Goal: Task Accomplishment & Management: Use online tool/utility

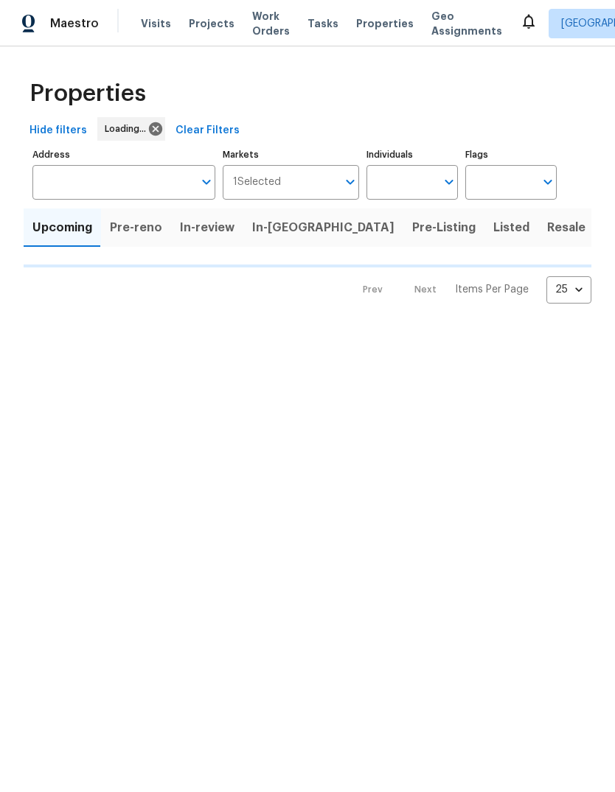
click at [308, 27] on span "Tasks" at bounding box center [322, 23] width 31 height 10
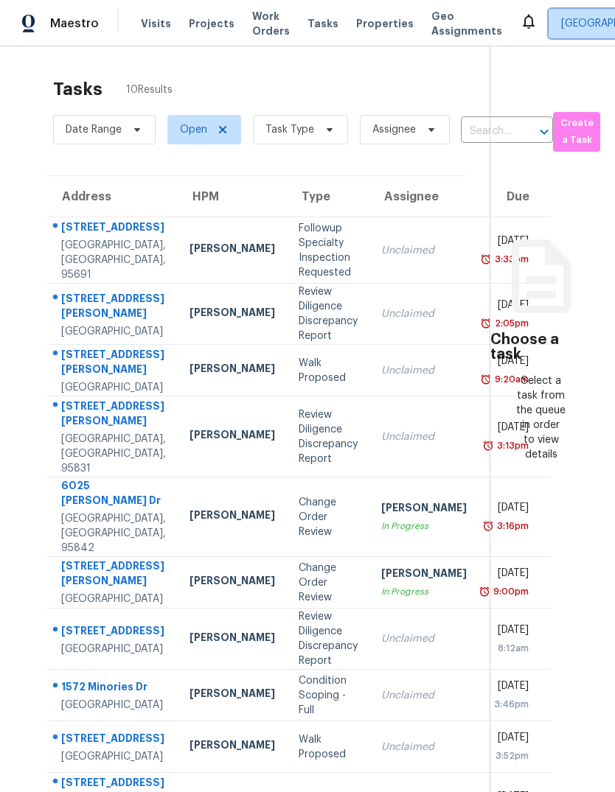
click at [576, 18] on span "Sacramento" at bounding box center [612, 23] width 102 height 15
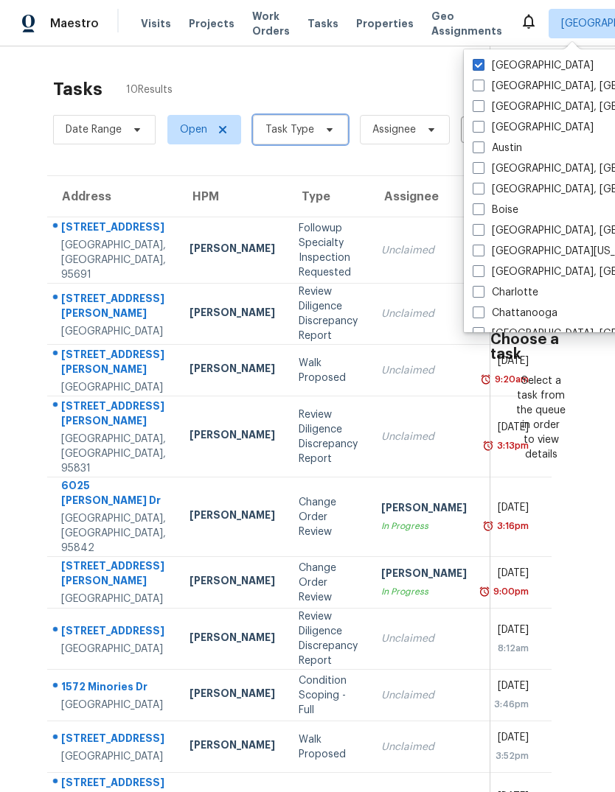
click at [323, 136] on icon at bounding box center [329, 130] width 12 height 12
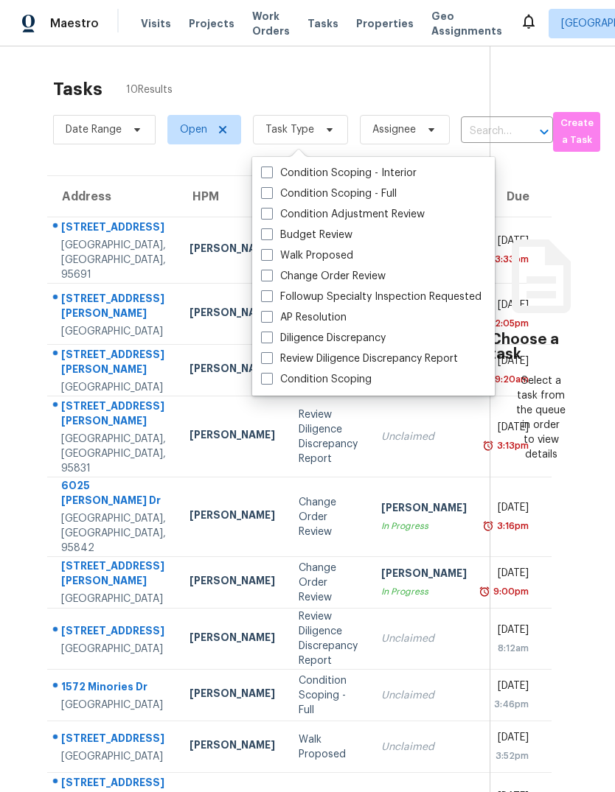
click at [266, 238] on span at bounding box center [267, 234] width 12 height 12
click at [266, 237] on input "Budget Review" at bounding box center [266, 233] width 10 height 10
checkbox input "true"
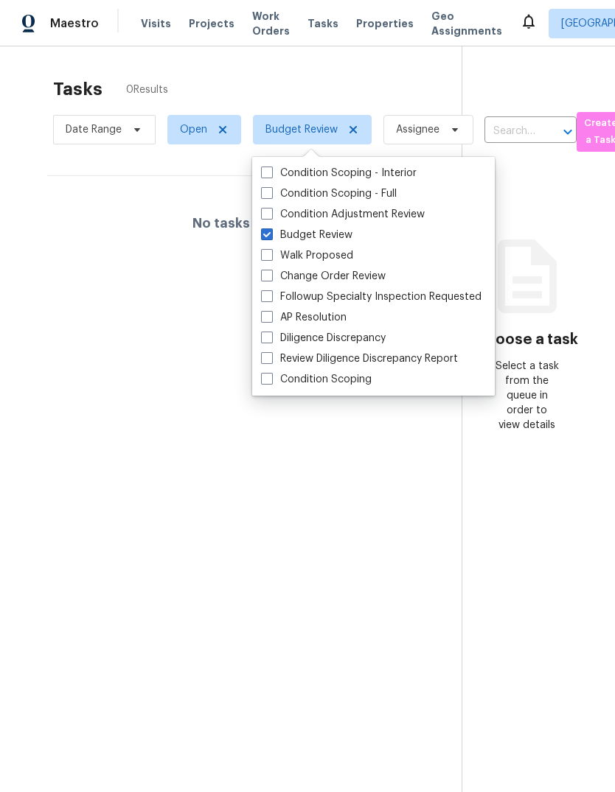
click at [545, 624] on section "Choose a task Select a task from the queue in order to view details" at bounding box center [526, 442] width 130 height 792
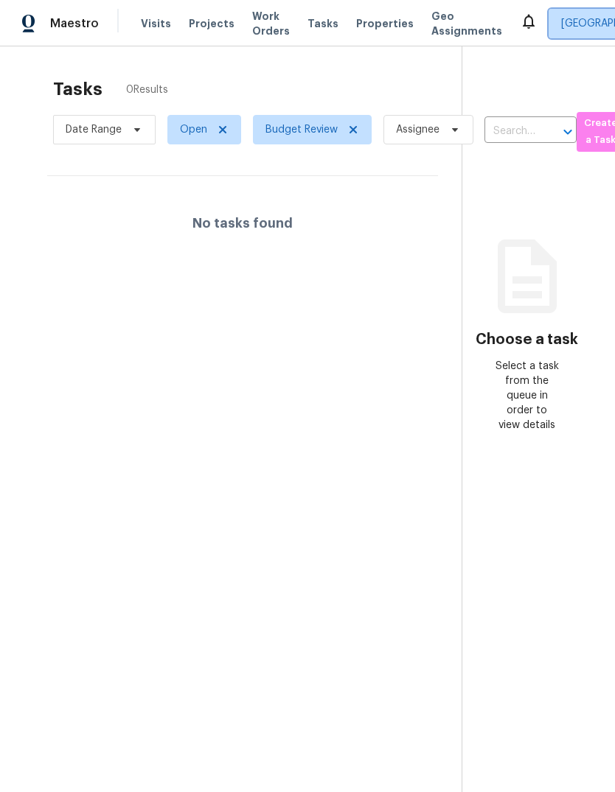
click at [575, 21] on span "Sacramento" at bounding box center [612, 23] width 102 height 15
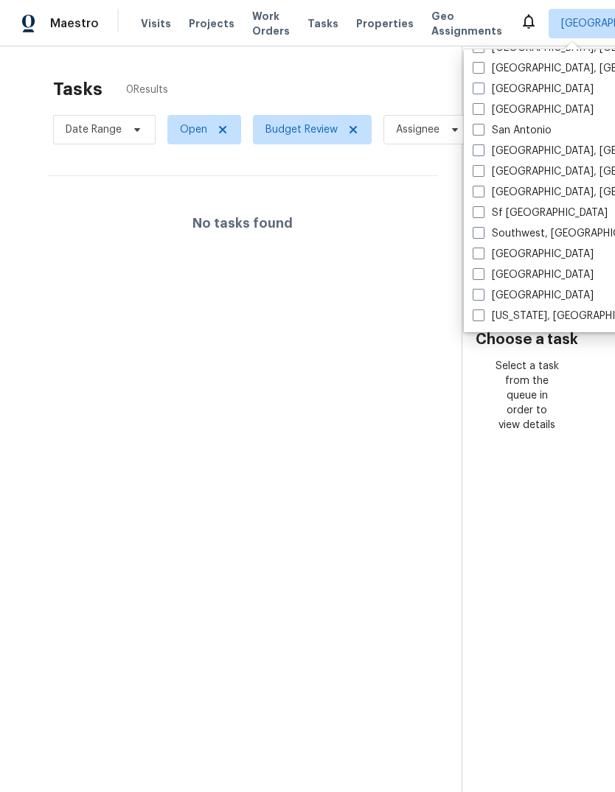
scroll to position [987, 0]
click at [478, 208] on span at bounding box center [478, 212] width 12 height 12
click at [478, 208] on input "Sf Bay Area" at bounding box center [477, 211] width 10 height 10
checkbox input "true"
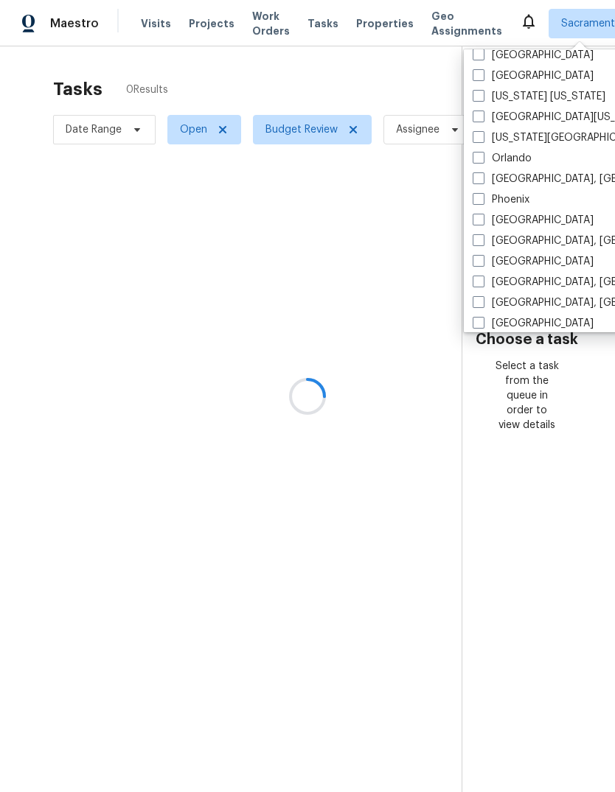
scroll to position [755, 0]
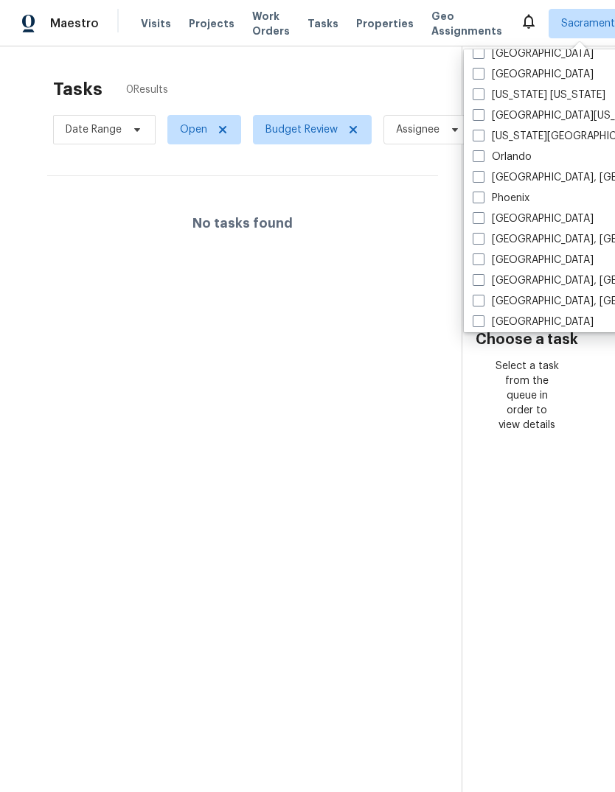
click at [483, 217] on span at bounding box center [478, 218] width 12 height 12
click at [482, 217] on input "Portland" at bounding box center [477, 216] width 10 height 10
checkbox input "true"
click at [374, 65] on div at bounding box center [307, 396] width 615 height 792
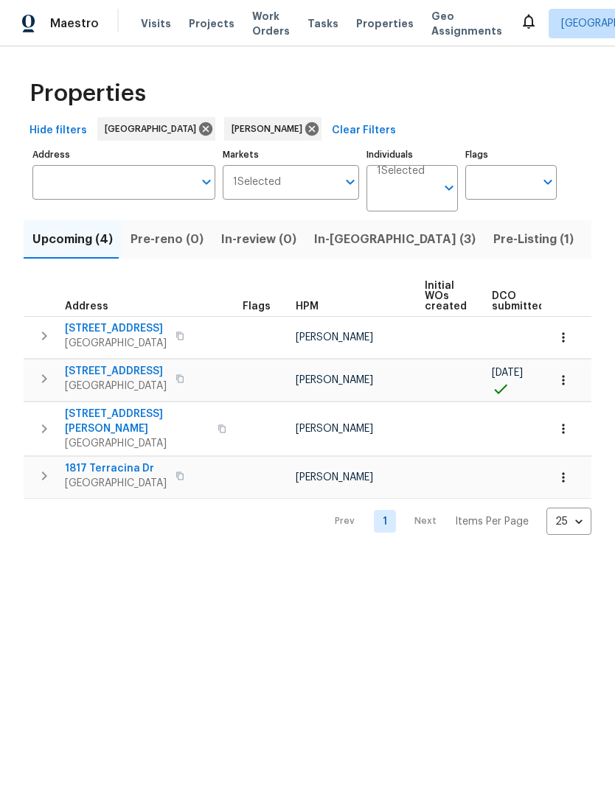
click at [259, 238] on span "In-review (0)" at bounding box center [258, 239] width 75 height 21
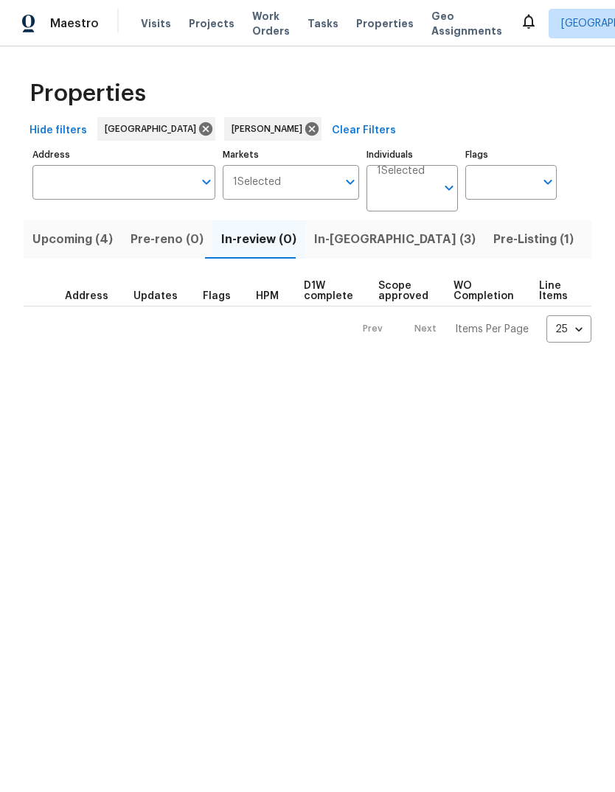
click at [353, 244] on span "In-reno (3)" at bounding box center [394, 239] width 161 height 21
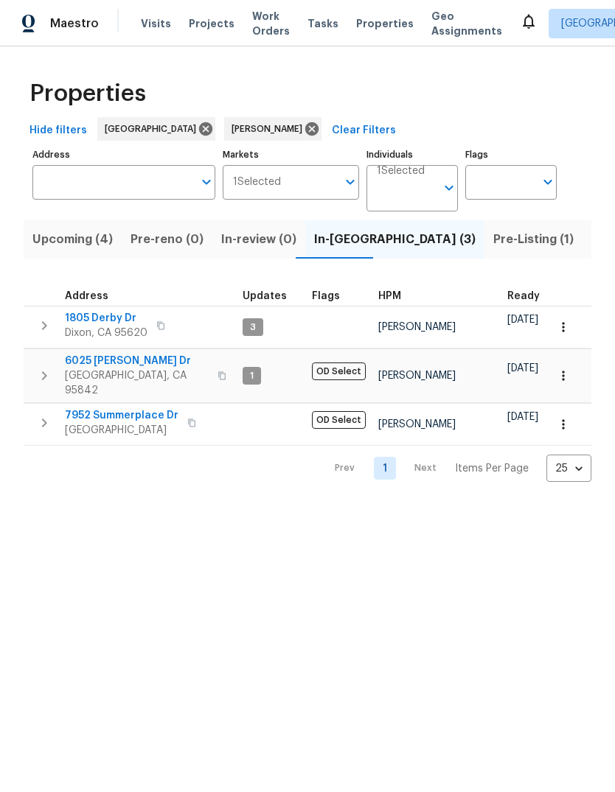
click at [69, 366] on span "6025 [PERSON_NAME] Dr" at bounding box center [137, 361] width 144 height 15
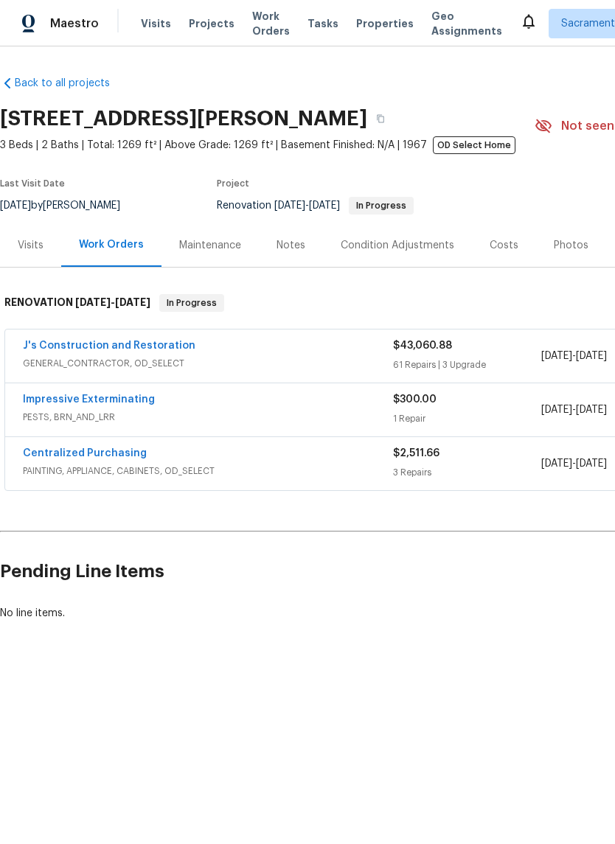
click at [60, 348] on link "J's Construction and Restoration" at bounding box center [109, 345] width 172 height 10
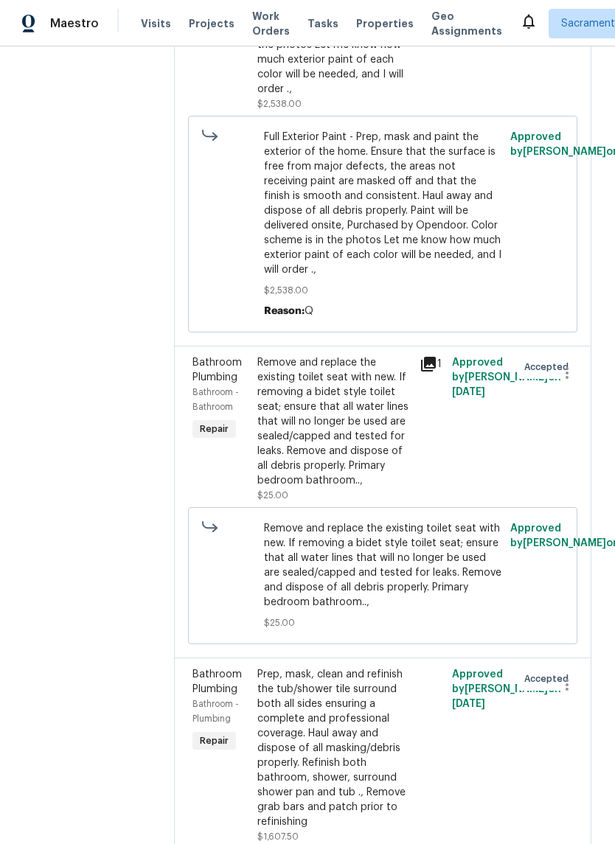
scroll to position [8315, 0]
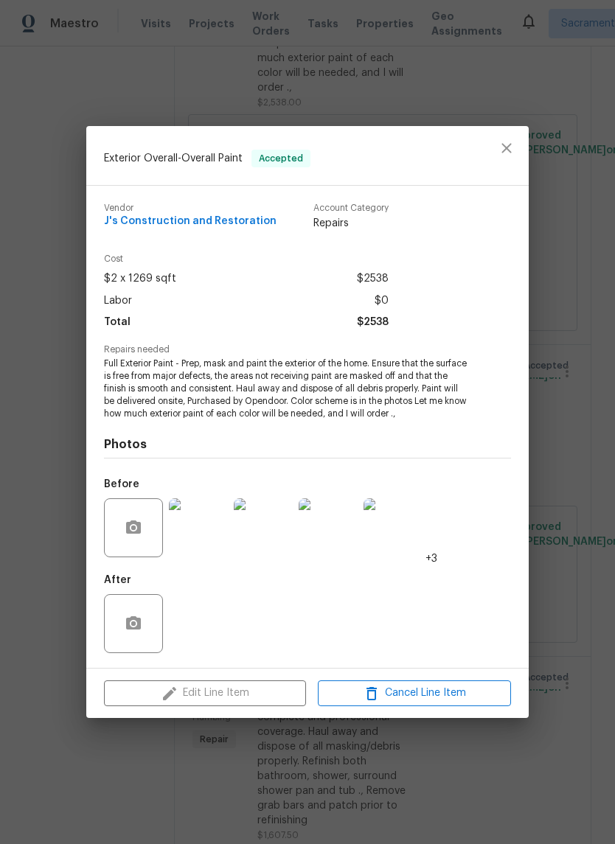
click at [248, 687] on div "Edit Line Item Cancel Line Item" at bounding box center [307, 692] width 442 height 49
click at [505, 146] on icon "close" at bounding box center [506, 148] width 18 height 18
